Goal: Transaction & Acquisition: Purchase product/service

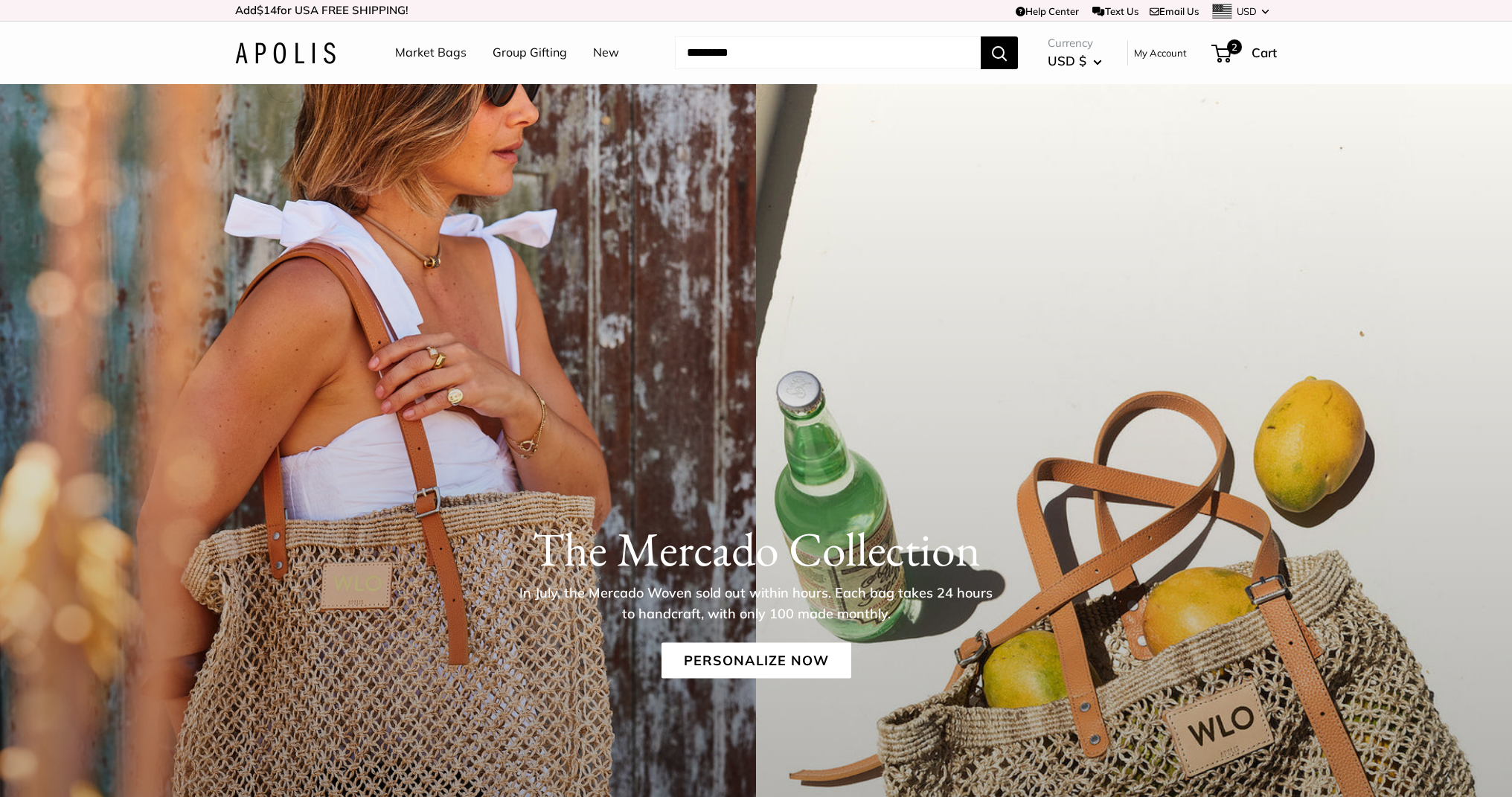
click at [441, 54] on link "Market Bags" at bounding box center [430, 53] width 72 height 22
click at [754, 654] on link "Personalize Now" at bounding box center [757, 660] width 190 height 35
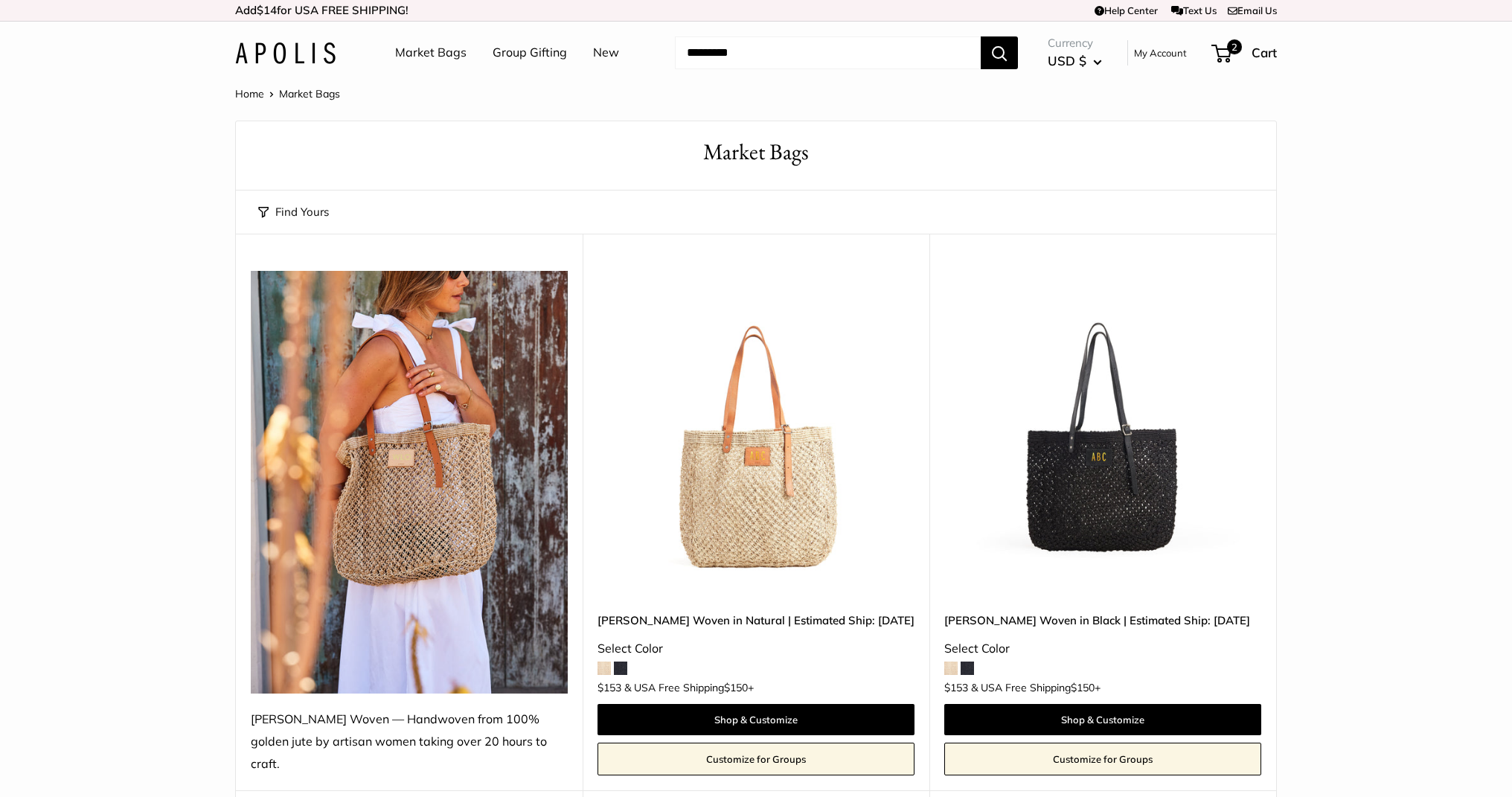
click at [0, 0] on img at bounding box center [0, 0] width 0 height 0
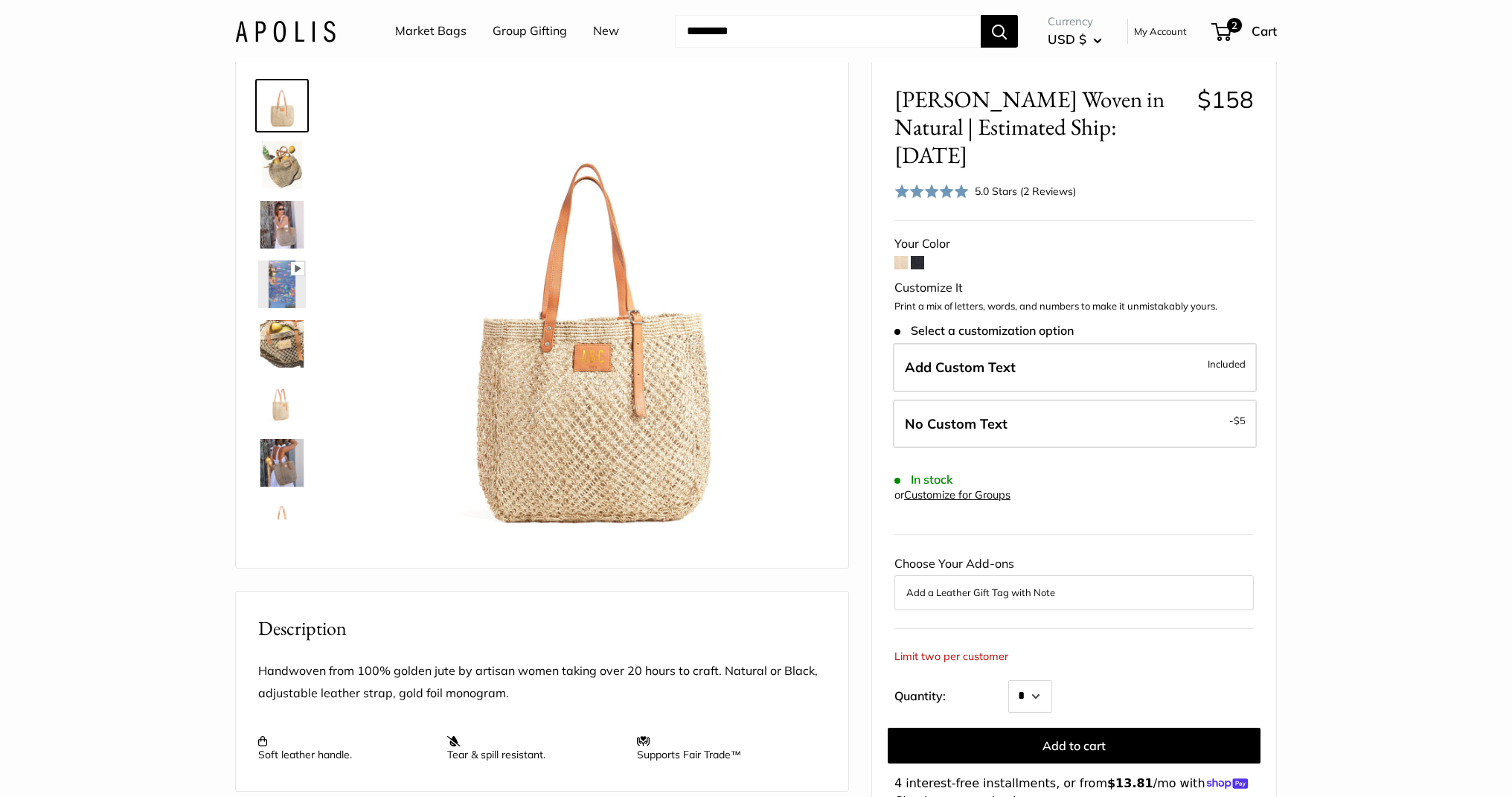
scroll to position [63, 0]
click at [1001, 182] on div "5.0 Stars (2 Reviews)" at bounding box center [1026, 190] width 101 height 16
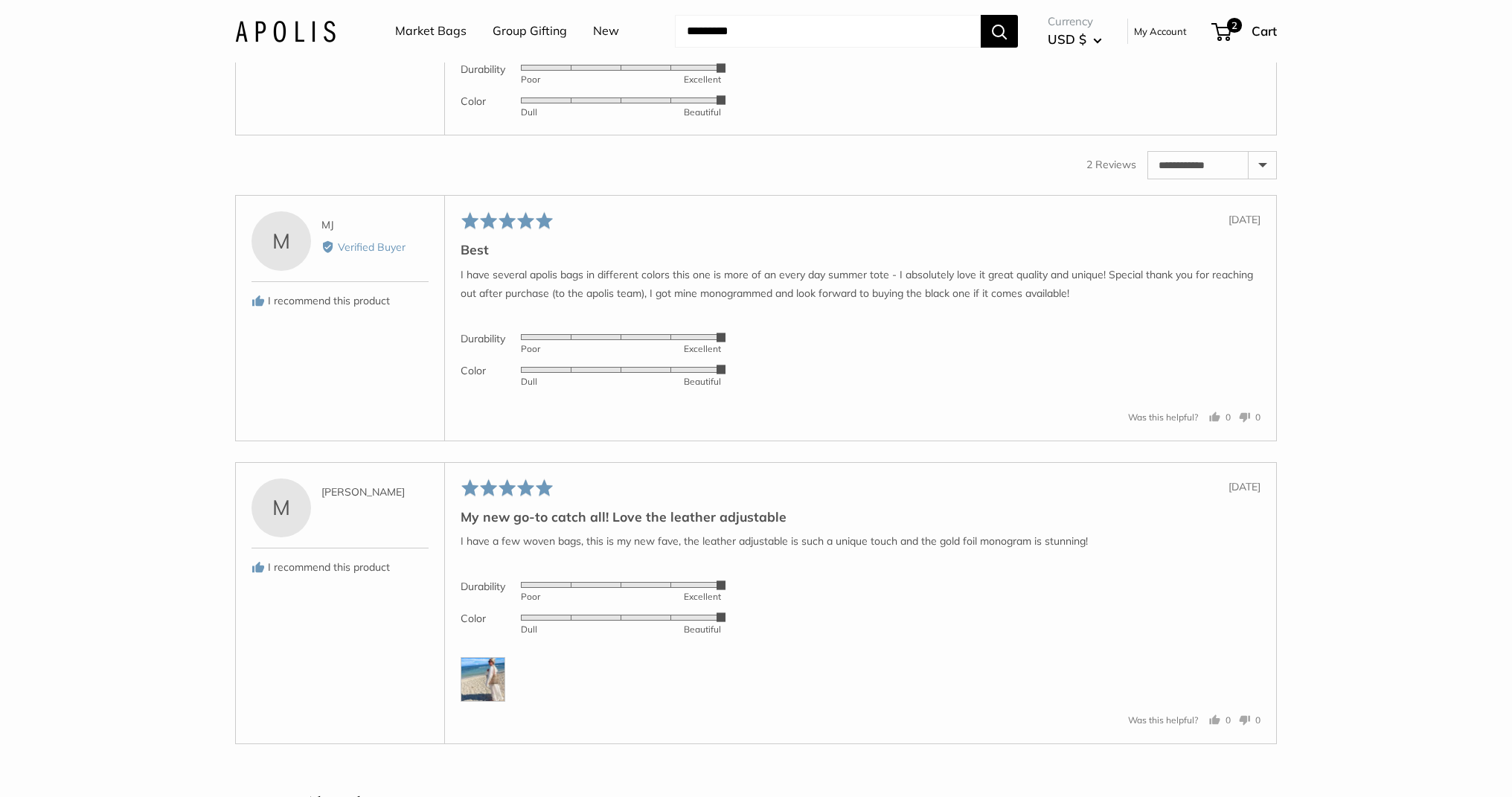
scroll to position [2657, 0]
click at [490, 700] on img at bounding box center [483, 677] width 45 height 45
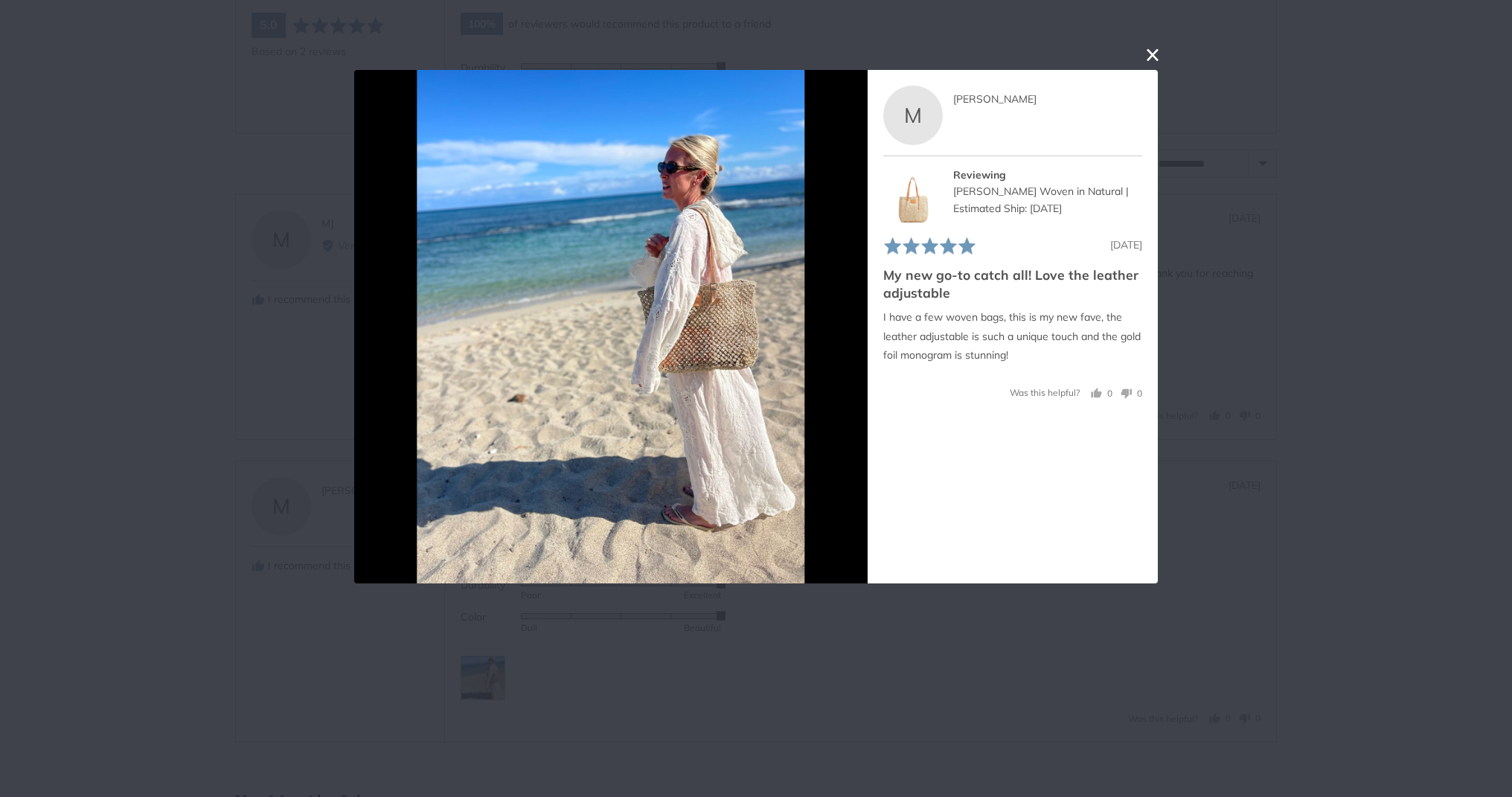
click at [260, 358] on div "User-Uploaded Media Gallery M Mary Reviewed by Mary Reviewing Mercado Woven in …" at bounding box center [756, 398] width 1512 height 797
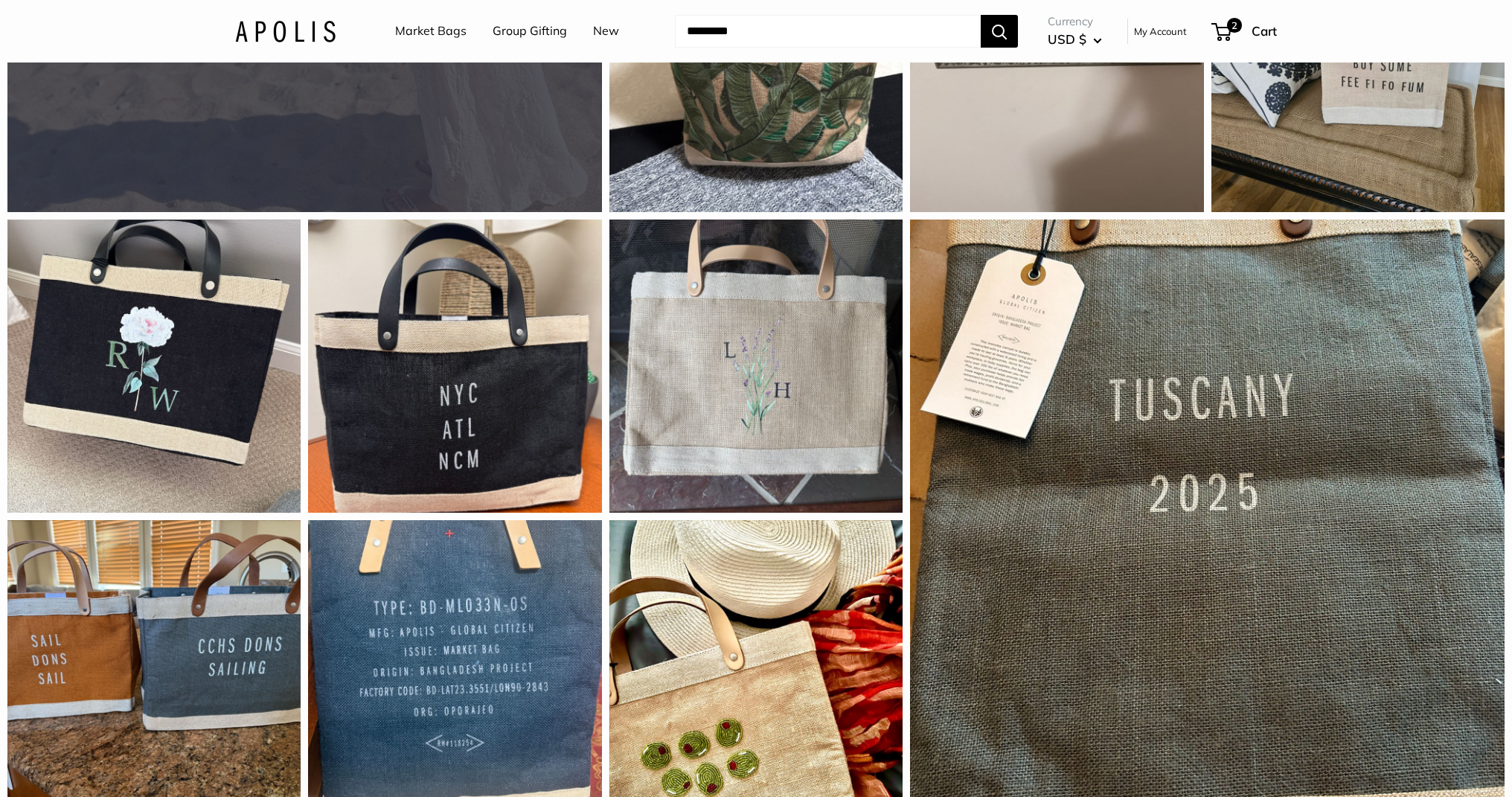
scroll to position [1470, 0]
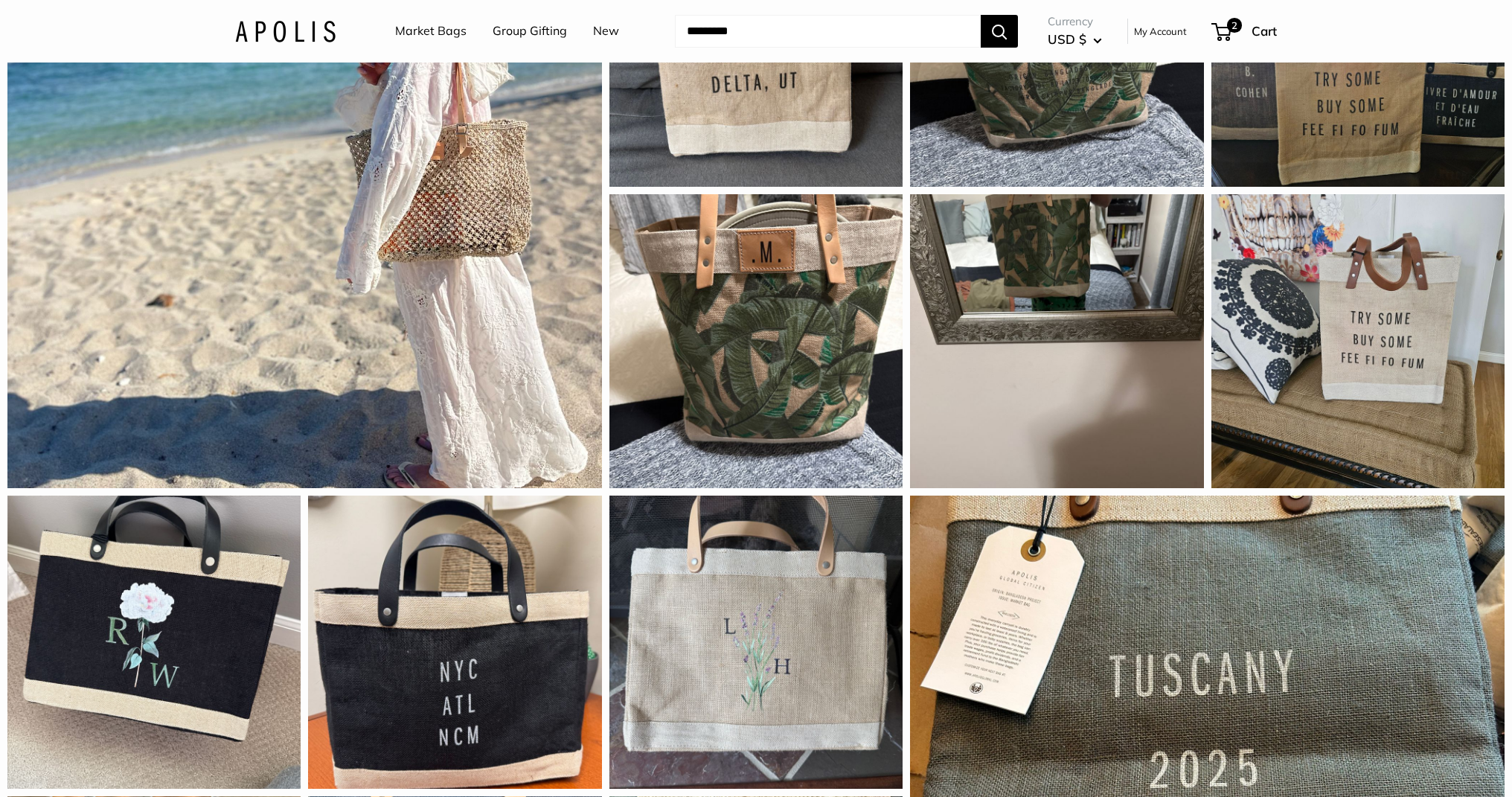
click at [415, 34] on link "Market Bags" at bounding box center [430, 30] width 72 height 22
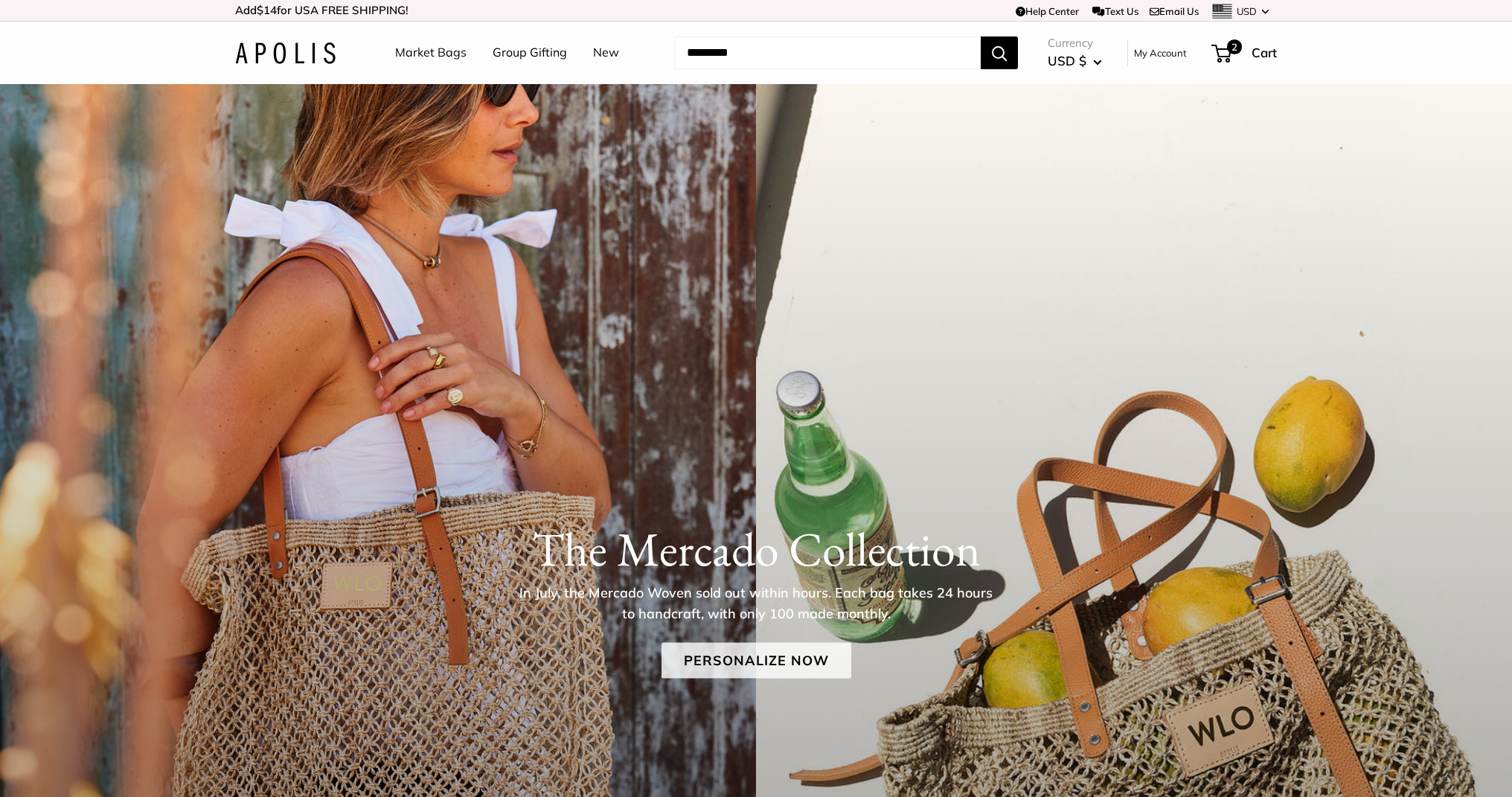
click at [801, 651] on link "Personalize Now" at bounding box center [757, 660] width 190 height 35
click at [703, 665] on link "Personalize Now" at bounding box center [757, 660] width 190 height 35
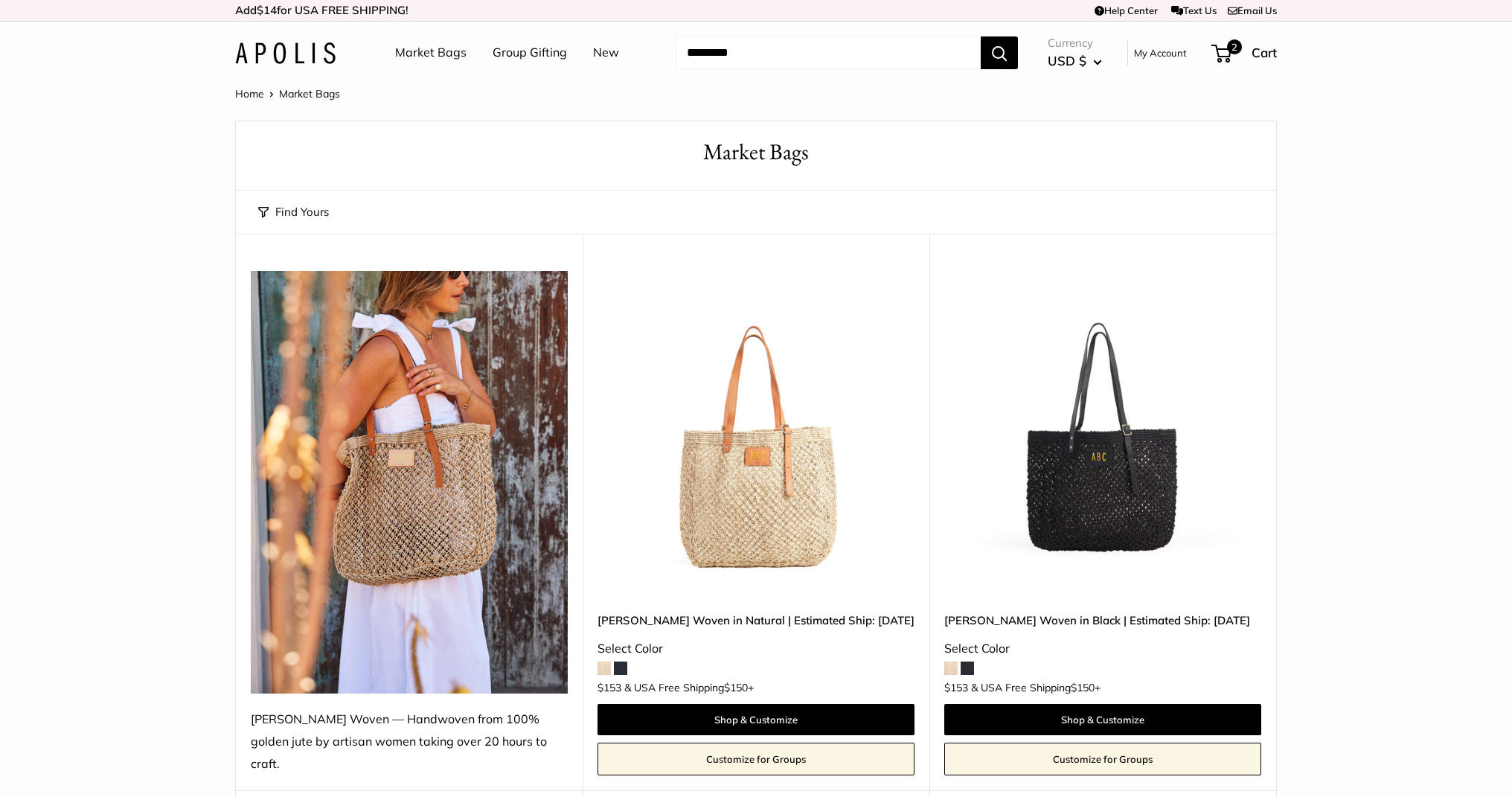
click at [0, 0] on img at bounding box center [0, 0] width 0 height 0
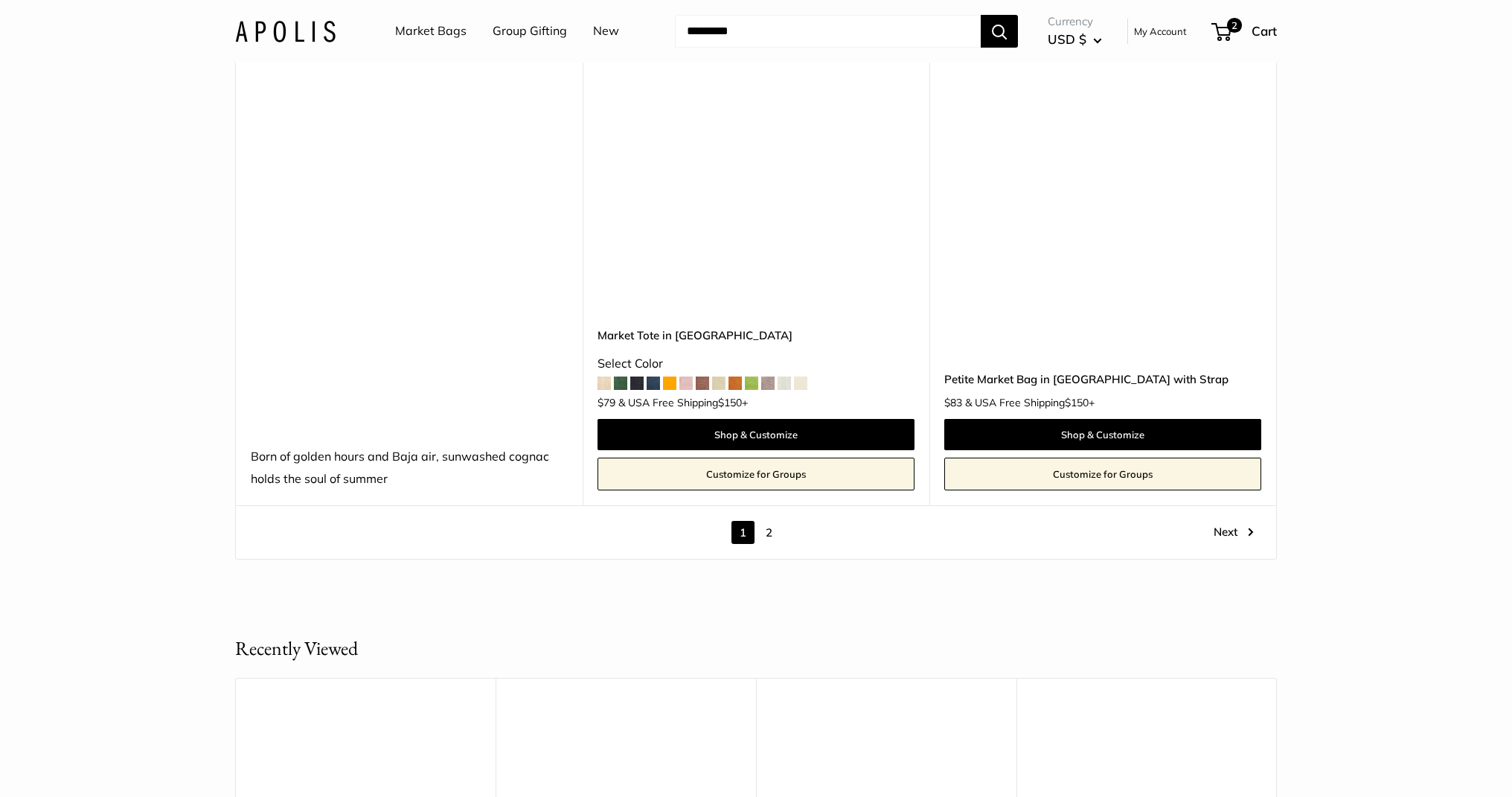
scroll to position [8526, 0]
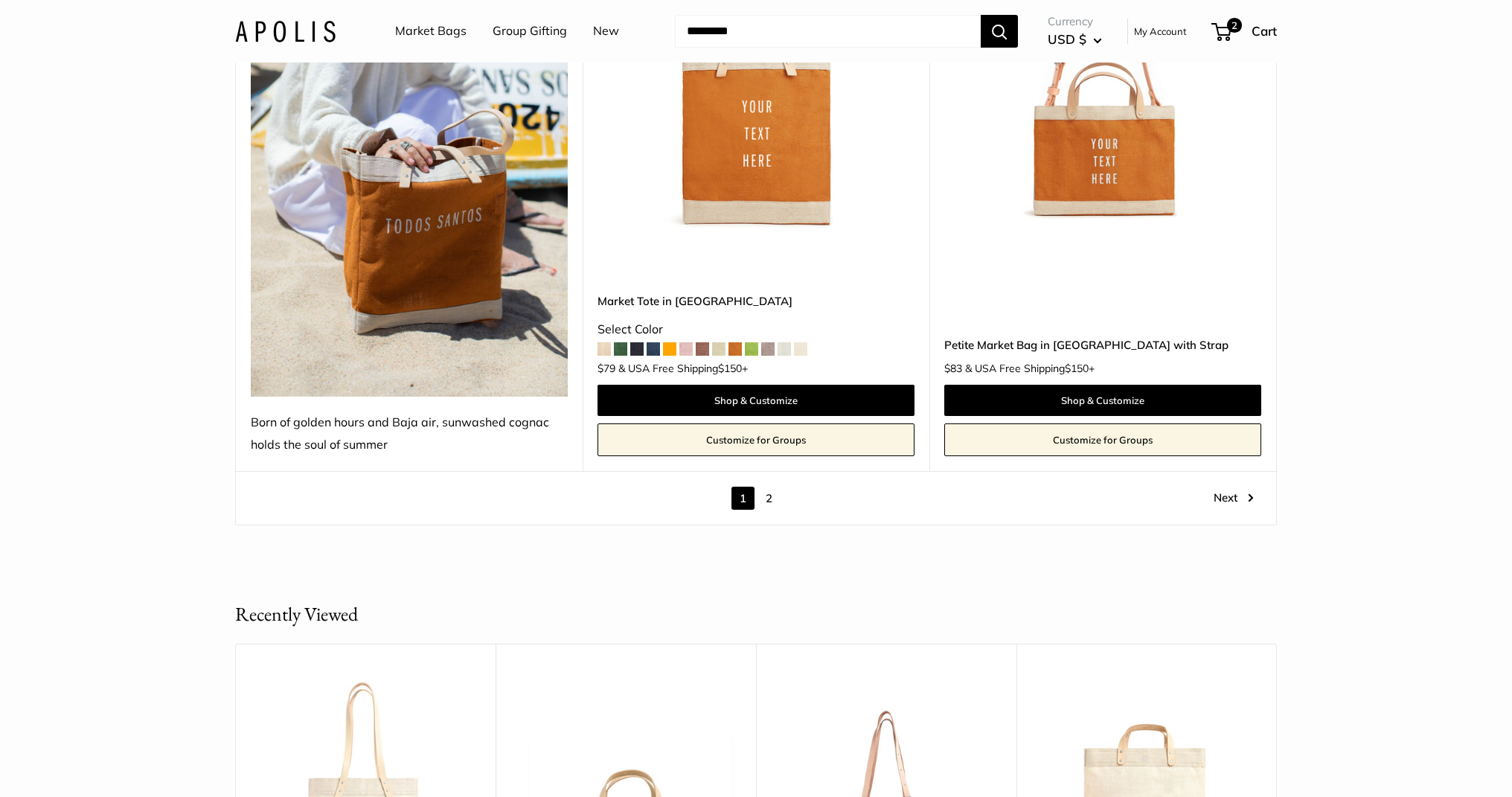
click at [768, 486] on link "2" at bounding box center [769, 498] width 23 height 23
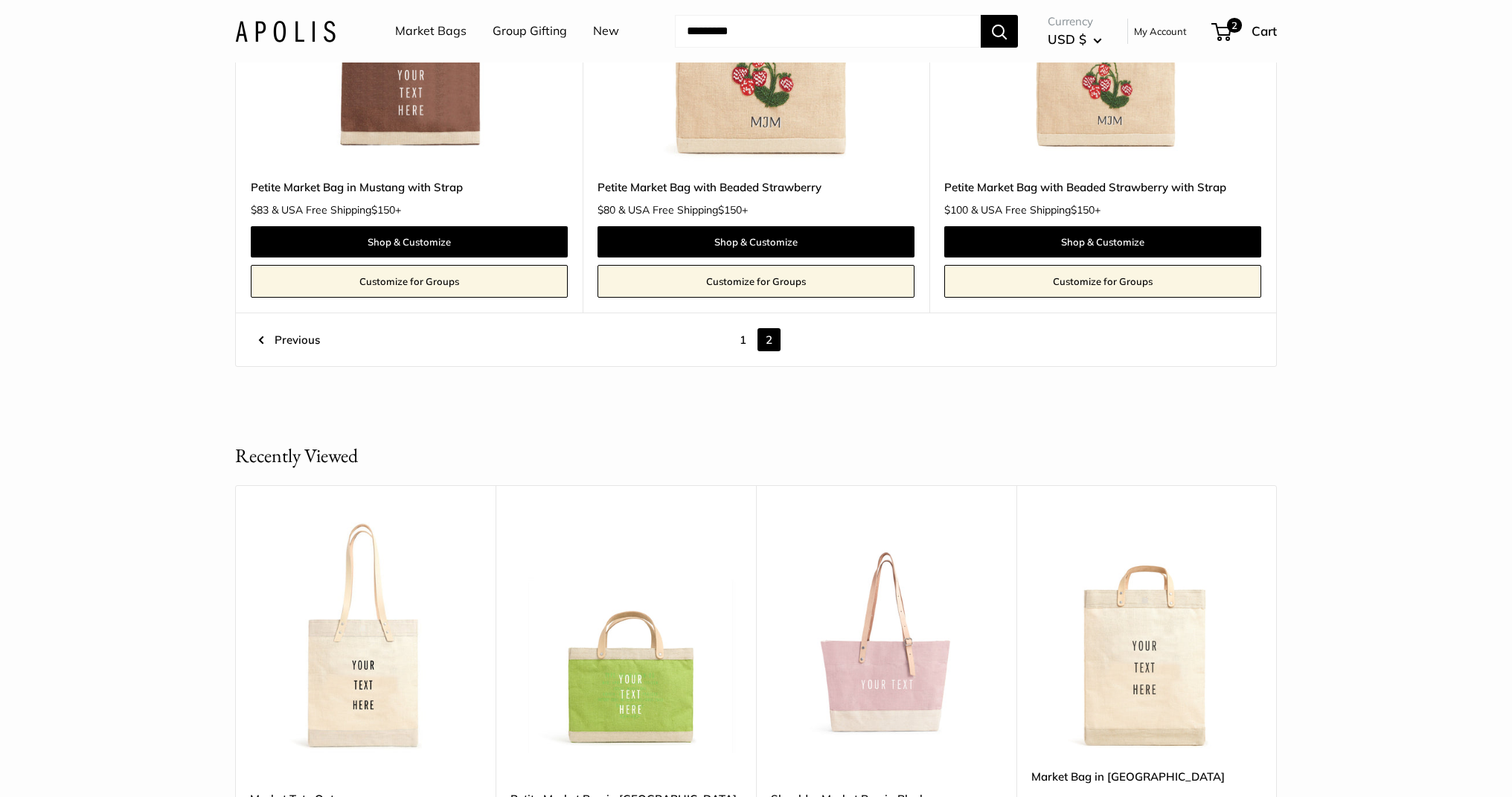
scroll to position [7076, 0]
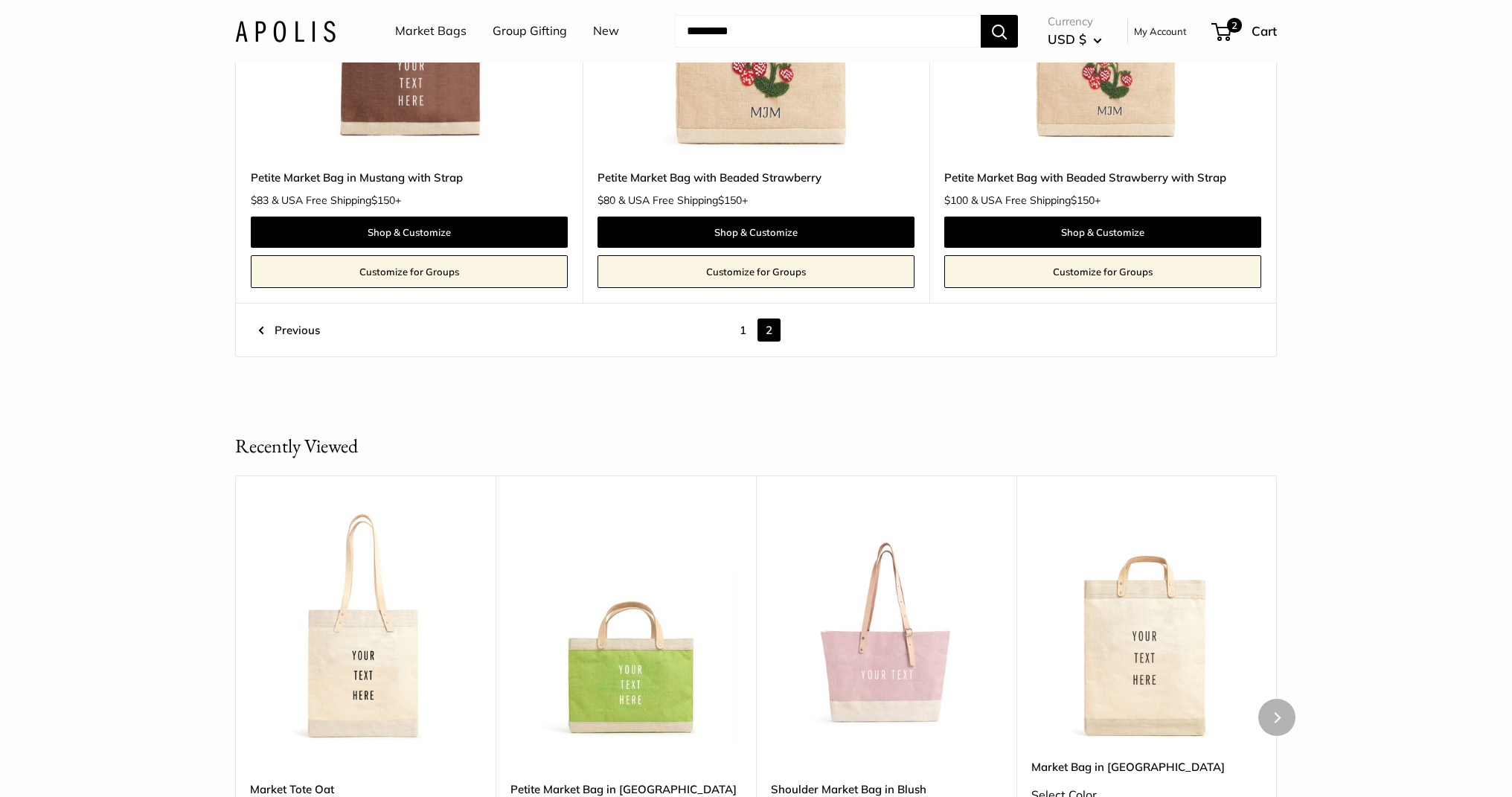
click at [0, 0] on img at bounding box center [0, 0] width 0 height 0
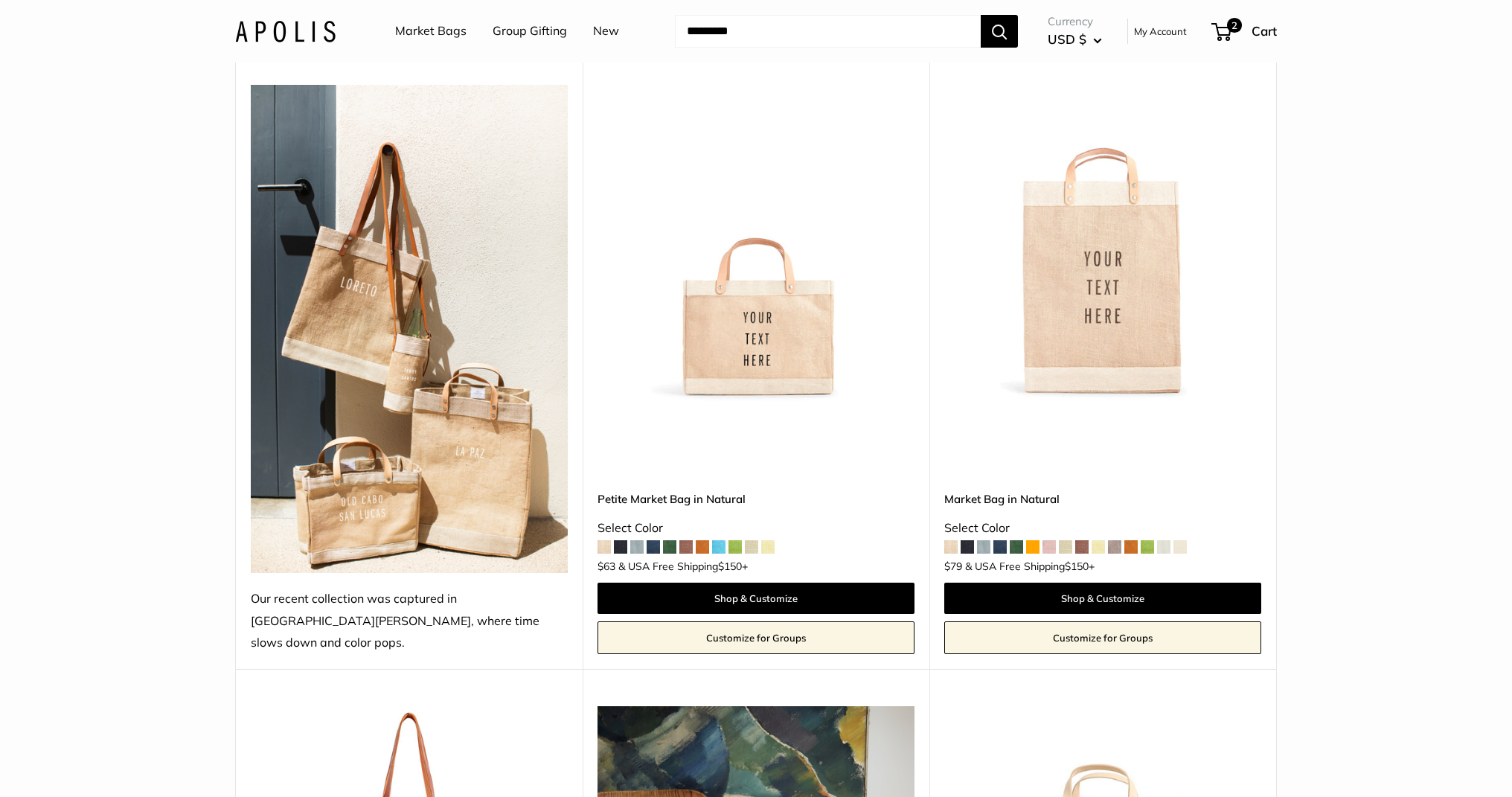
scroll to position [743, 0]
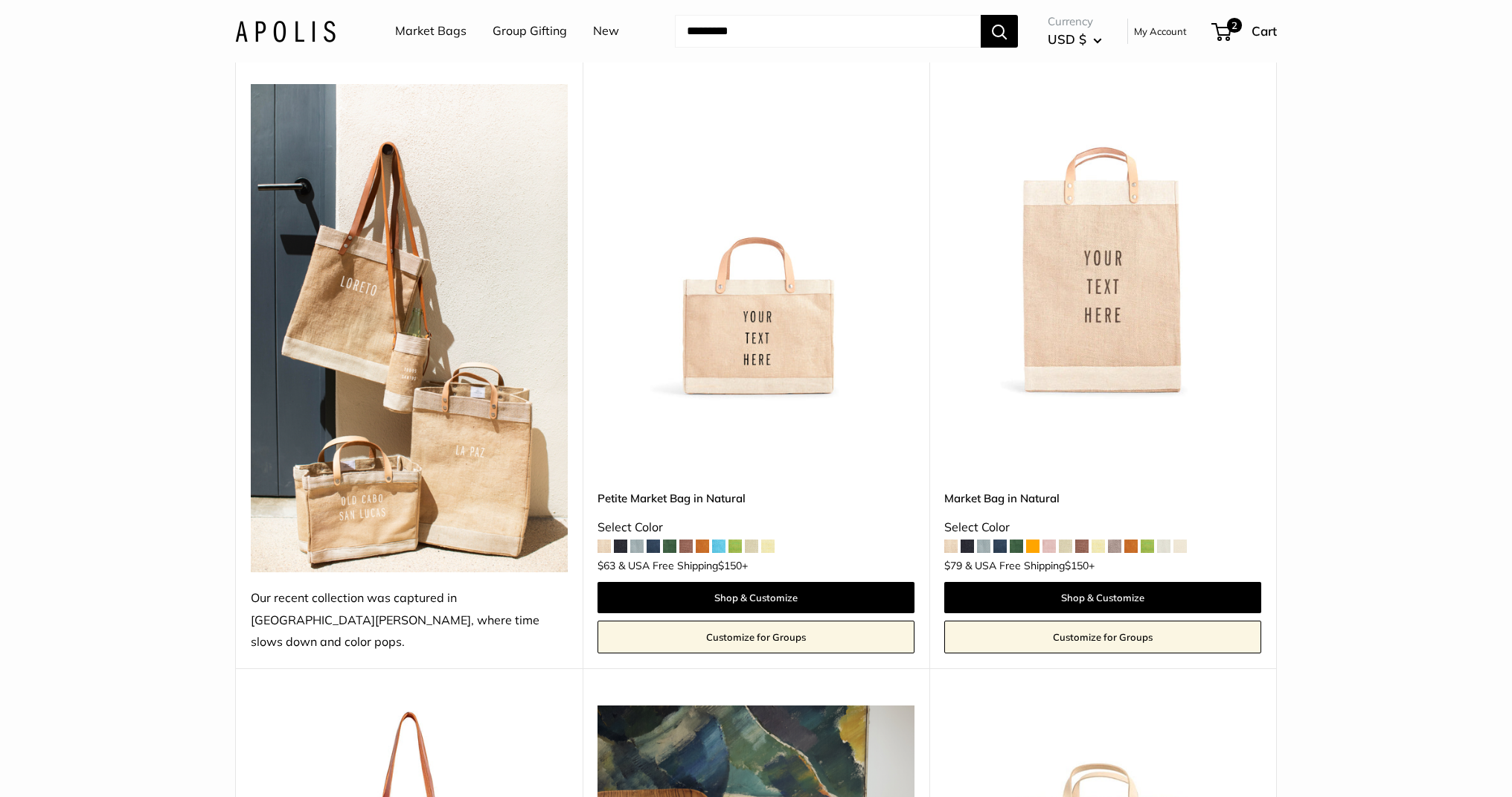
click at [0, 0] on img at bounding box center [0, 0] width 0 height 0
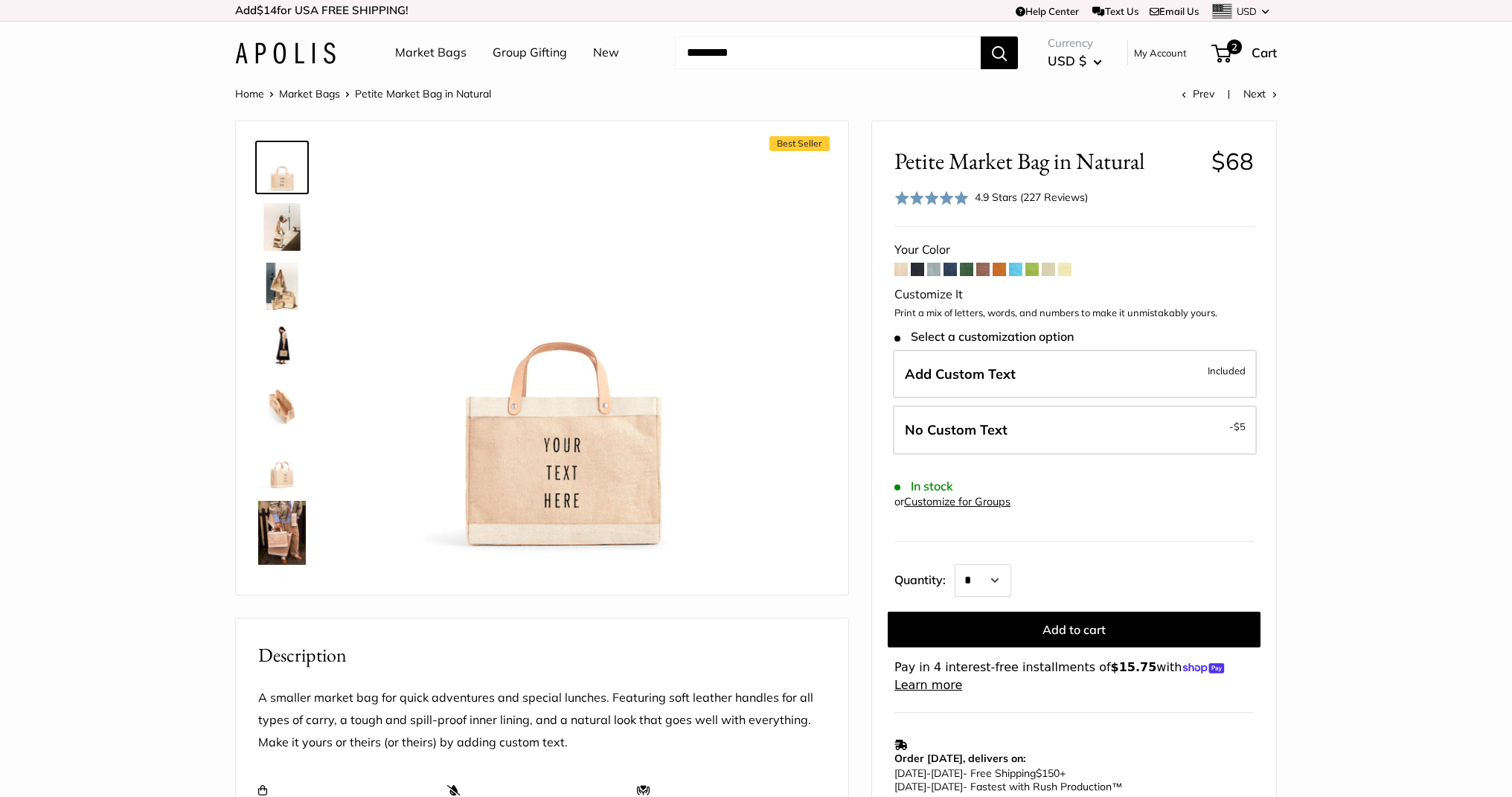
click at [1012, 266] on span at bounding box center [1016, 270] width 13 height 13
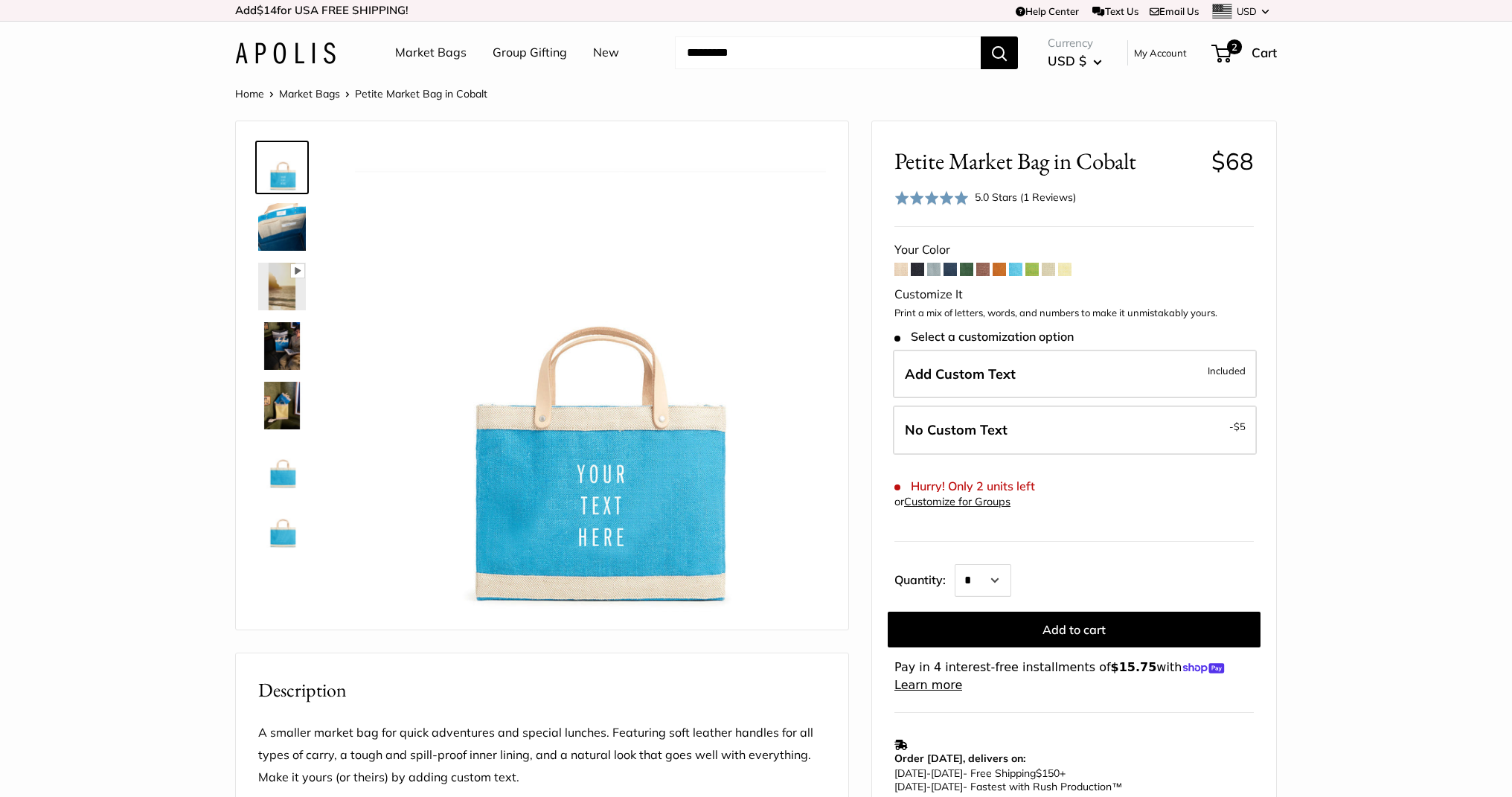
click at [1035, 266] on span at bounding box center [1032, 270] width 13 height 13
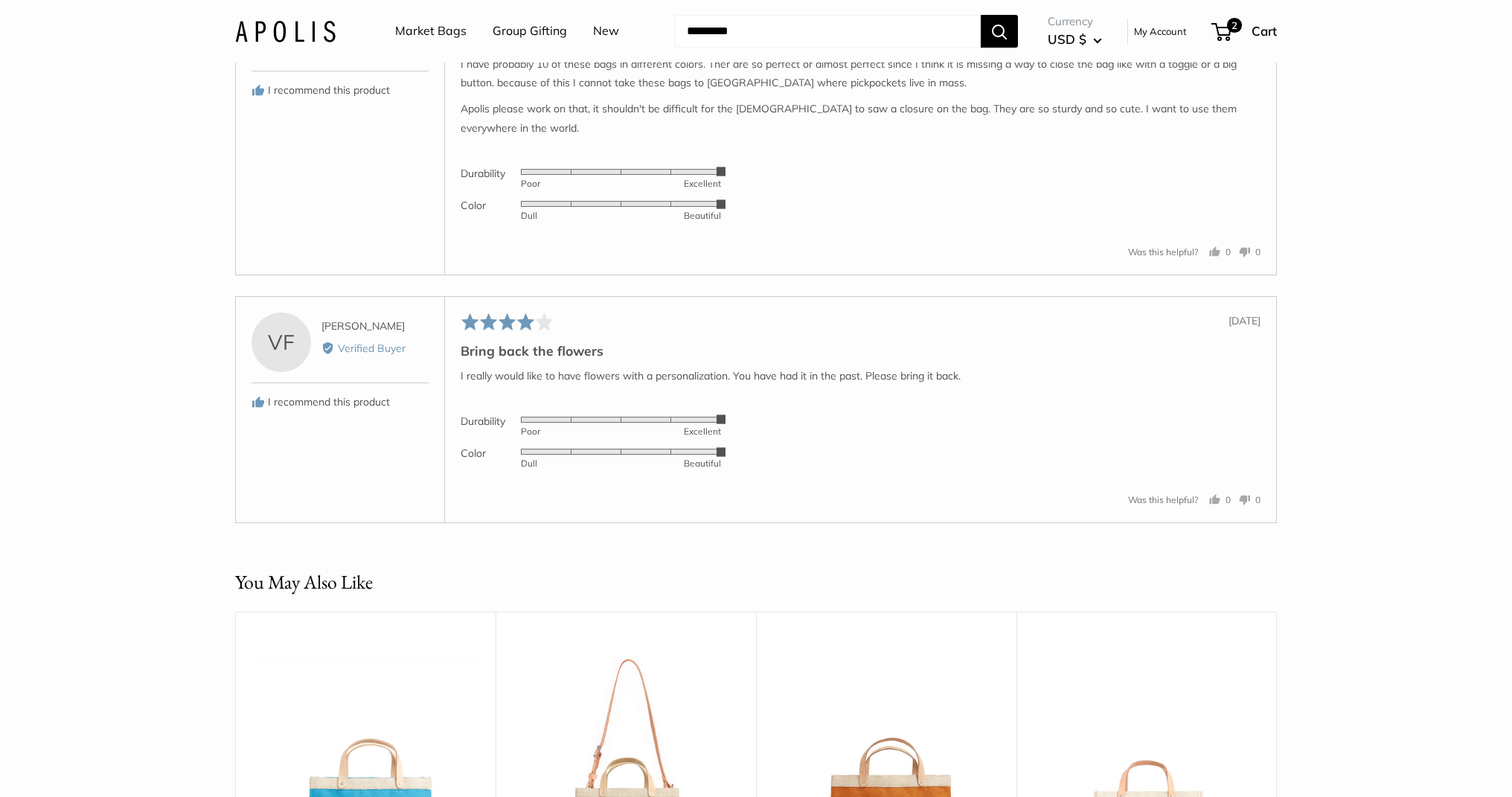
scroll to position [2768, 0]
